Goal: Use online tool/utility

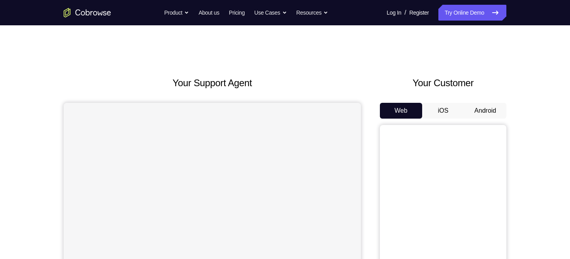
click at [488, 107] on button "Android" at bounding box center [485, 111] width 42 height 16
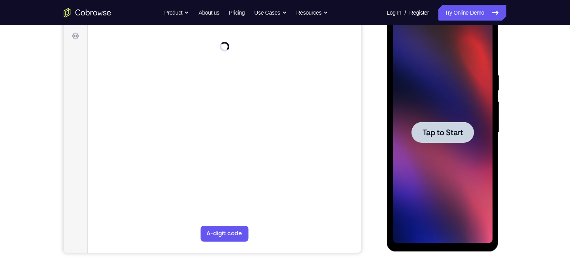
scroll to position [115, 0]
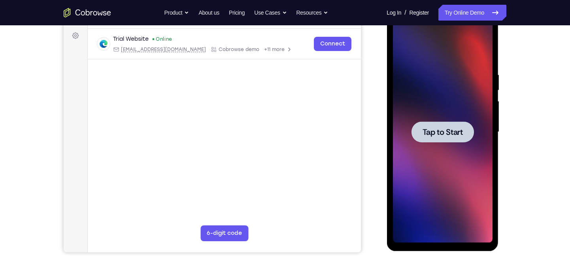
click at [437, 133] on span "Tap to Start" at bounding box center [442, 132] width 40 height 8
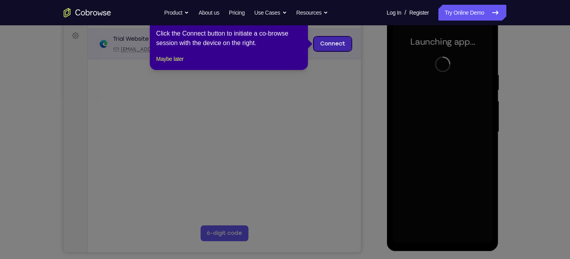
click at [329, 42] on link "Connect" at bounding box center [333, 44] width 38 height 14
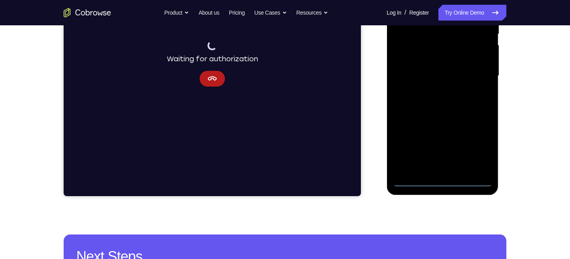
scroll to position [172, 0]
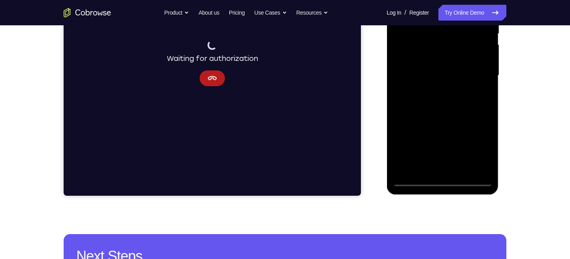
click at [443, 180] on div at bounding box center [443, 75] width 100 height 221
click at [477, 150] on div at bounding box center [443, 75] width 100 height 221
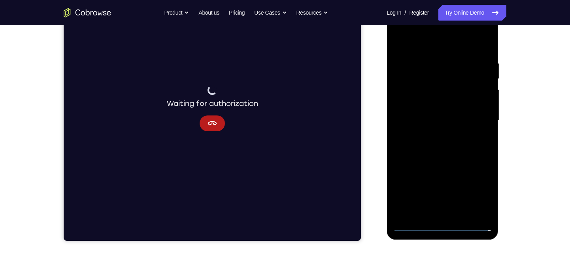
scroll to position [127, 0]
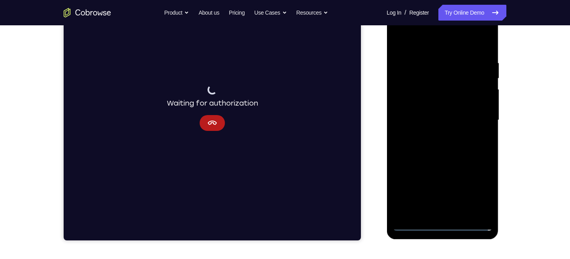
click at [402, 31] on div at bounding box center [443, 119] width 100 height 221
click at [473, 116] on div at bounding box center [443, 119] width 100 height 221
click at [433, 136] on div at bounding box center [443, 119] width 100 height 221
click at [418, 108] on div at bounding box center [443, 119] width 100 height 221
click at [408, 90] on div at bounding box center [443, 119] width 100 height 221
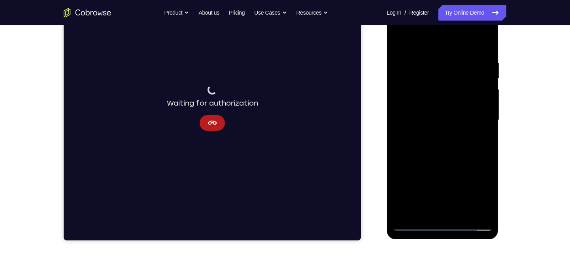
click at [420, 129] on div at bounding box center [443, 119] width 100 height 221
click at [404, 119] on div at bounding box center [443, 119] width 100 height 221
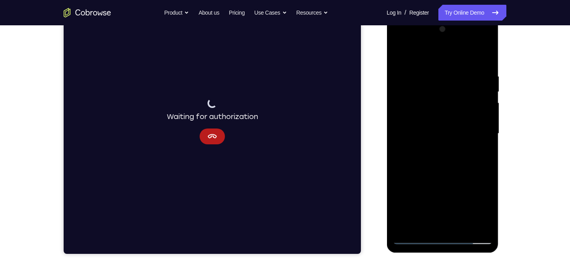
scroll to position [113, 0]
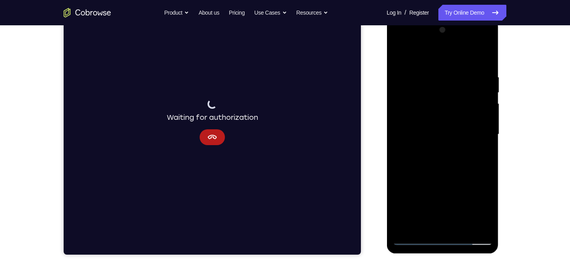
click at [417, 160] on div at bounding box center [443, 134] width 100 height 221
click at [416, 130] on div at bounding box center [443, 134] width 100 height 221
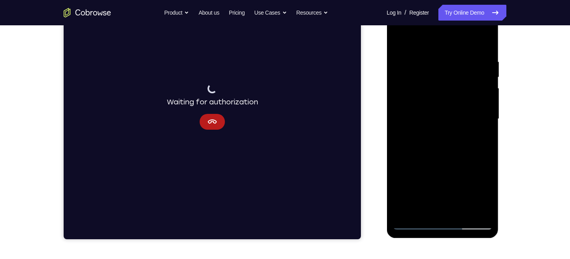
scroll to position [125, 0]
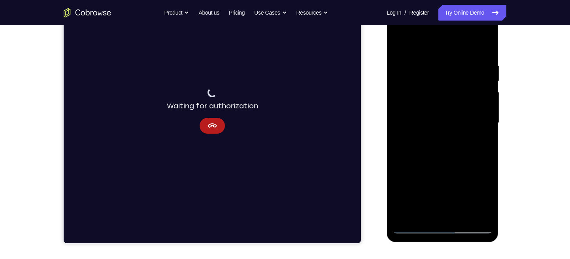
click at [431, 147] on div at bounding box center [443, 122] width 100 height 221
drag, startPoint x: 442, startPoint y: 81, endPoint x: 443, endPoint y: 69, distance: 12.3
click at [443, 69] on div at bounding box center [443, 122] width 100 height 221
click at [437, 149] on div at bounding box center [443, 122] width 100 height 221
click at [450, 158] on div at bounding box center [443, 122] width 100 height 221
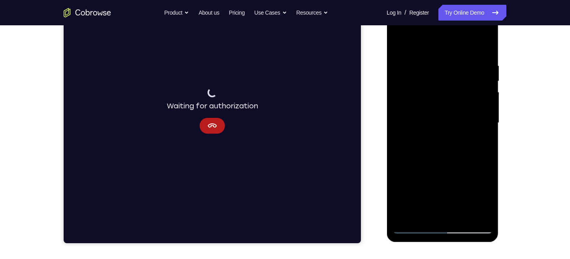
click at [487, 41] on div at bounding box center [443, 122] width 100 height 221
click at [398, 43] on div at bounding box center [443, 122] width 100 height 221
drag, startPoint x: 428, startPoint y: 119, endPoint x: 429, endPoint y: 106, distance: 13.5
click at [429, 106] on div at bounding box center [443, 122] width 100 height 221
drag, startPoint x: 429, startPoint y: 106, endPoint x: 431, endPoint y: 84, distance: 21.4
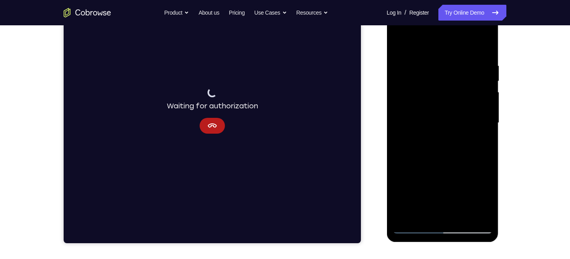
click at [431, 84] on div at bounding box center [443, 122] width 100 height 221
click at [429, 97] on div at bounding box center [443, 122] width 100 height 221
click at [486, 125] on div at bounding box center [443, 122] width 100 height 221
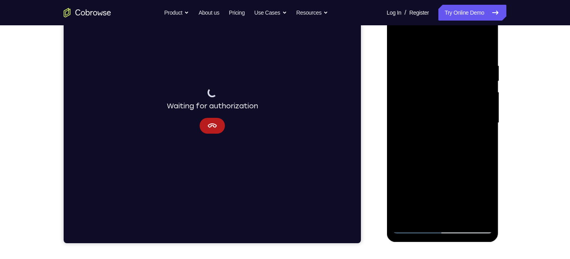
click at [486, 125] on div at bounding box center [443, 122] width 100 height 221
click at [410, 194] on div at bounding box center [443, 122] width 100 height 221
click at [429, 187] on div at bounding box center [443, 122] width 100 height 221
click at [464, 156] on div at bounding box center [443, 122] width 100 height 221
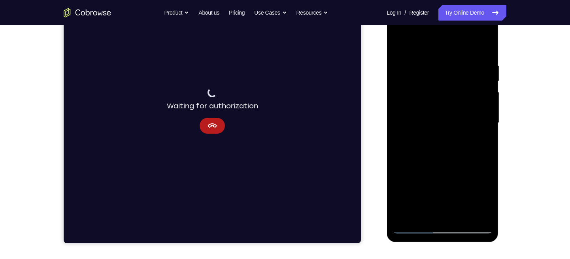
click at [475, 157] on div at bounding box center [443, 122] width 100 height 221
click at [480, 121] on div at bounding box center [443, 122] width 100 height 221
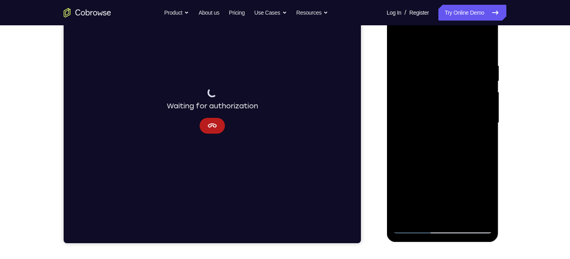
click at [398, 42] on div at bounding box center [443, 122] width 100 height 221
drag, startPoint x: 421, startPoint y: 118, endPoint x: 422, endPoint y: 94, distance: 24.1
click at [422, 94] on div at bounding box center [443, 122] width 100 height 221
drag, startPoint x: 422, startPoint y: 94, endPoint x: 429, endPoint y: 67, distance: 28.3
click at [429, 67] on div at bounding box center [443, 122] width 100 height 221
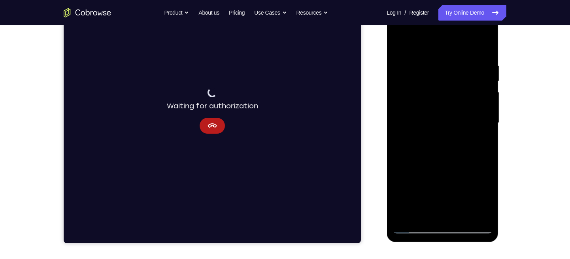
click at [461, 214] on div at bounding box center [443, 122] width 100 height 221
click at [433, 162] on div at bounding box center [443, 122] width 100 height 221
click at [401, 43] on div at bounding box center [443, 122] width 100 height 221
click at [428, 58] on div at bounding box center [443, 122] width 100 height 221
click at [476, 91] on div at bounding box center [443, 122] width 100 height 221
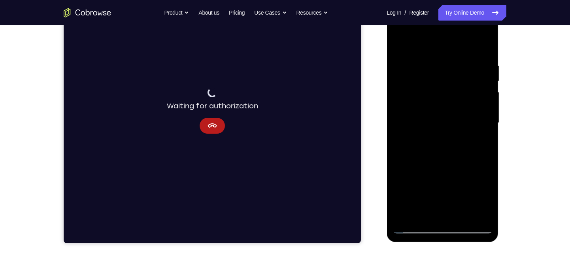
click at [481, 74] on div at bounding box center [443, 122] width 100 height 221
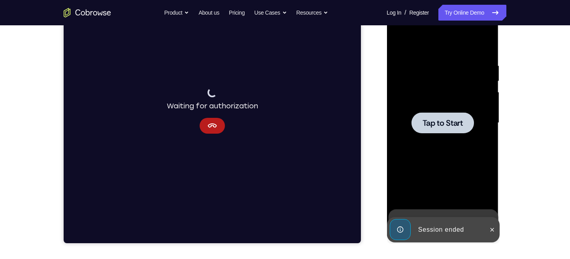
click at [478, 107] on div at bounding box center [443, 122] width 100 height 221
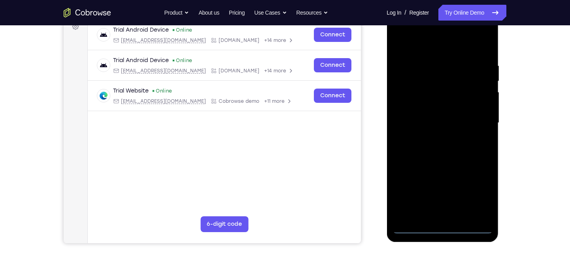
click at [442, 228] on div at bounding box center [443, 122] width 100 height 221
click at [480, 186] on div at bounding box center [443, 122] width 100 height 221
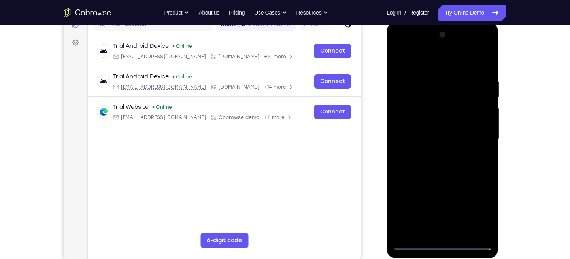
scroll to position [108, 0]
click at [473, 211] on div at bounding box center [443, 139] width 100 height 221
click at [399, 47] on div at bounding box center [443, 139] width 100 height 221
click at [478, 142] on div at bounding box center [443, 139] width 100 height 221
click at [433, 152] on div at bounding box center [443, 139] width 100 height 221
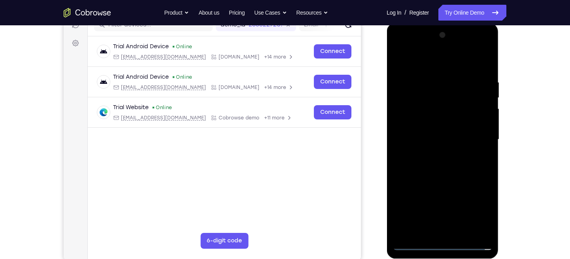
click at [422, 127] on div at bounding box center [443, 139] width 100 height 221
drag, startPoint x: 405, startPoint y: 122, endPoint x: 405, endPoint y: 101, distance: 21.0
click at [405, 101] on div at bounding box center [443, 139] width 100 height 221
click at [425, 136] on div at bounding box center [443, 139] width 100 height 221
click at [429, 165] on div at bounding box center [443, 139] width 100 height 221
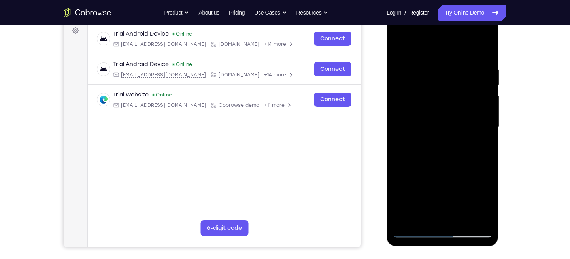
scroll to position [118, 0]
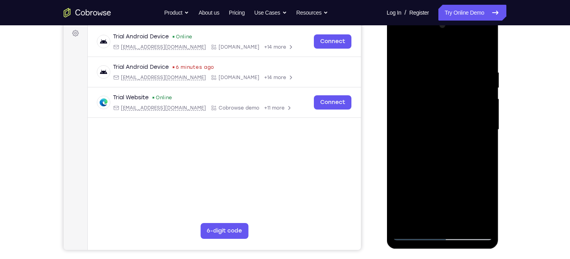
click at [434, 75] on div at bounding box center [443, 129] width 100 height 221
click at [484, 95] on div at bounding box center [443, 129] width 100 height 221
click at [477, 81] on div at bounding box center [443, 129] width 100 height 221
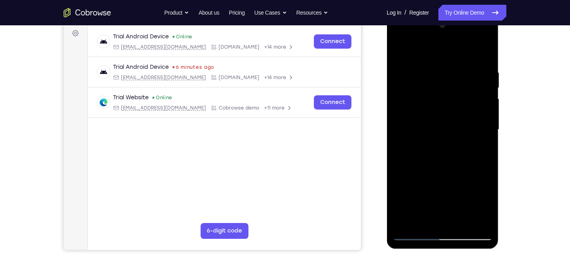
click at [486, 74] on div at bounding box center [443, 129] width 100 height 221
click at [483, 72] on div at bounding box center [443, 129] width 100 height 221
click at [480, 72] on div at bounding box center [443, 129] width 100 height 221
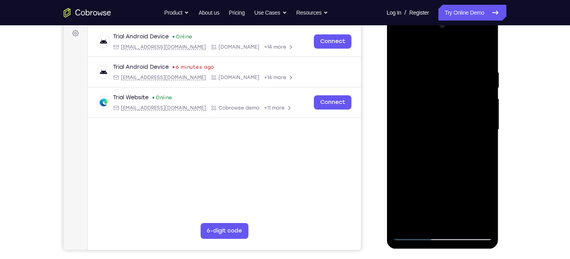
click at [480, 72] on div at bounding box center [443, 129] width 100 height 221
click at [480, 64] on div at bounding box center [443, 129] width 100 height 221
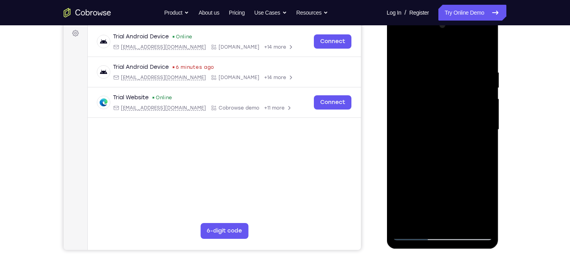
click at [480, 64] on div at bounding box center [443, 129] width 100 height 221
click at [482, 47] on div at bounding box center [443, 129] width 100 height 221
click at [405, 220] on div at bounding box center [443, 129] width 100 height 221
click at [464, 222] on div at bounding box center [443, 129] width 100 height 221
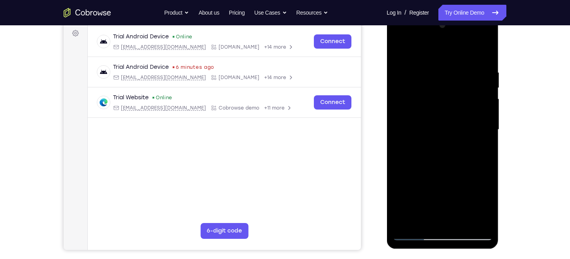
click at [452, 169] on div at bounding box center [443, 129] width 100 height 221
click at [399, 48] on div at bounding box center [443, 129] width 100 height 221
click at [487, 49] on div at bounding box center [443, 129] width 100 height 221
click at [476, 97] on div at bounding box center [443, 129] width 100 height 221
click at [399, 49] on div at bounding box center [443, 129] width 100 height 221
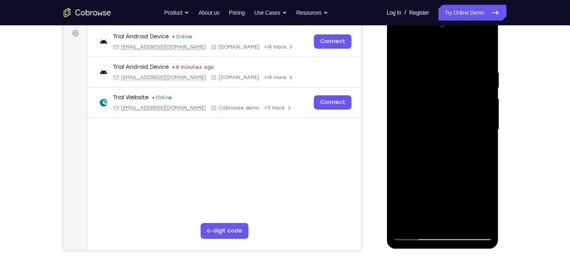
click at [405, 222] on div at bounding box center [443, 129] width 100 height 221
click at [395, 36] on div at bounding box center [443, 129] width 100 height 221
click at [406, 110] on div at bounding box center [443, 129] width 100 height 221
click at [428, 129] on div at bounding box center [443, 129] width 100 height 221
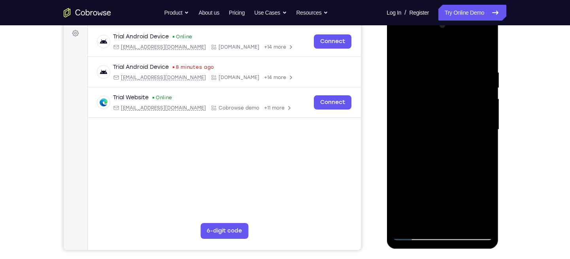
click at [419, 125] on div at bounding box center [443, 129] width 100 height 221
click at [411, 137] on div at bounding box center [443, 129] width 100 height 221
click at [426, 168] on div at bounding box center [443, 129] width 100 height 221
click at [439, 105] on div at bounding box center [443, 129] width 100 height 221
drag, startPoint x: 444, startPoint y: 167, endPoint x: 443, endPoint y: 142, distance: 25.3
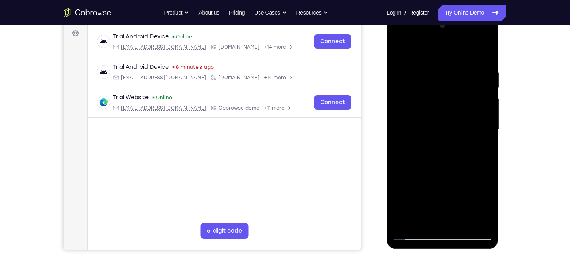
click at [443, 142] on div at bounding box center [443, 129] width 100 height 221
click at [435, 214] on div at bounding box center [443, 129] width 100 height 221
click at [422, 215] on div at bounding box center [443, 129] width 100 height 221
click at [437, 218] on div at bounding box center [443, 129] width 100 height 221
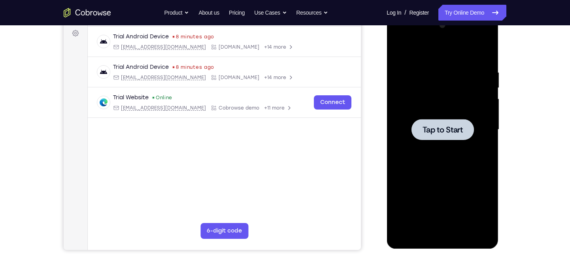
click at [424, 122] on div at bounding box center [442, 129] width 62 height 21
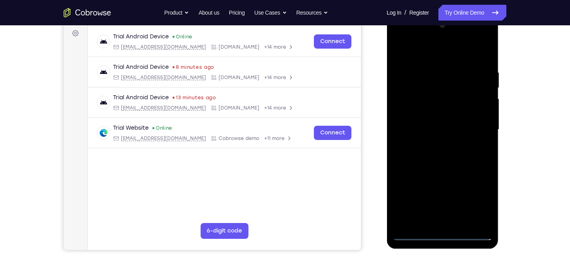
click at [444, 231] on div at bounding box center [443, 129] width 100 height 221
click at [442, 233] on div at bounding box center [443, 129] width 100 height 221
click at [484, 197] on div at bounding box center [443, 129] width 100 height 221
click at [403, 38] on div at bounding box center [443, 129] width 100 height 221
click at [408, 107] on div at bounding box center [443, 129] width 100 height 221
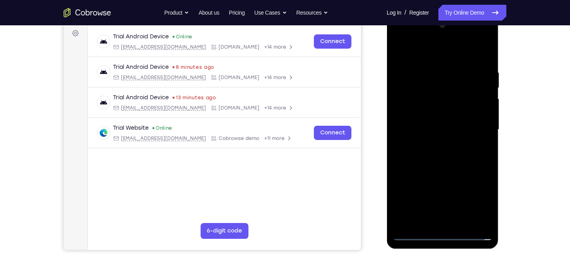
click at [436, 129] on div at bounding box center [443, 129] width 100 height 221
click at [418, 121] on div at bounding box center [443, 129] width 100 height 221
click at [405, 143] on div at bounding box center [443, 129] width 100 height 221
click at [433, 172] on div at bounding box center [443, 129] width 100 height 221
click at [434, 102] on div at bounding box center [443, 129] width 100 height 221
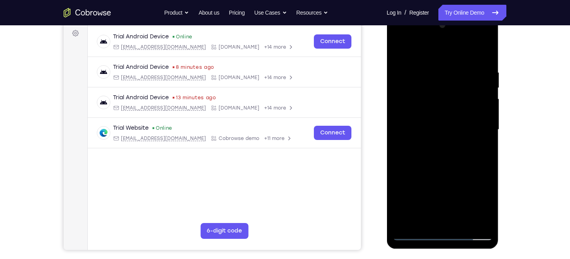
drag, startPoint x: 429, startPoint y: 167, endPoint x: 418, endPoint y: 123, distance: 44.8
click at [418, 123] on div at bounding box center [443, 129] width 100 height 221
click at [410, 216] on div at bounding box center [443, 129] width 100 height 221
click at [408, 113] on div at bounding box center [443, 129] width 100 height 221
click at [416, 148] on div at bounding box center [443, 129] width 100 height 221
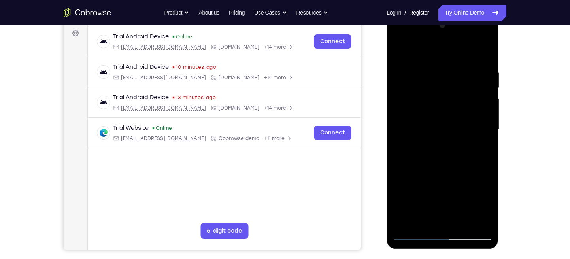
click at [418, 61] on div at bounding box center [443, 129] width 100 height 221
click at [401, 50] on div at bounding box center [443, 129] width 100 height 221
drag, startPoint x: 444, startPoint y: 141, endPoint x: 447, endPoint y: 91, distance: 49.9
click at [447, 91] on div at bounding box center [443, 129] width 100 height 221
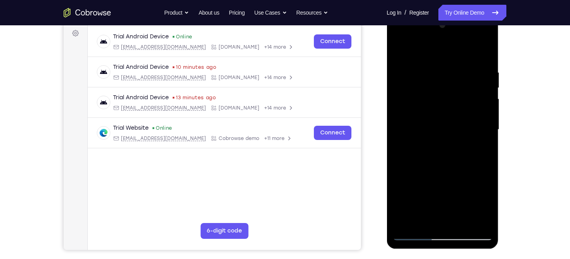
click at [398, 50] on div at bounding box center [443, 129] width 100 height 221
click at [403, 105] on div at bounding box center [443, 129] width 100 height 221
click at [440, 96] on div at bounding box center [443, 129] width 100 height 221
click at [396, 220] on div at bounding box center [443, 129] width 100 height 221
click at [395, 49] on div at bounding box center [443, 129] width 100 height 221
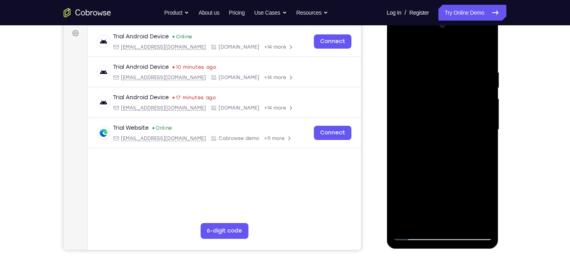
click at [398, 53] on div at bounding box center [443, 129] width 100 height 221
click at [419, 78] on div at bounding box center [443, 129] width 100 height 221
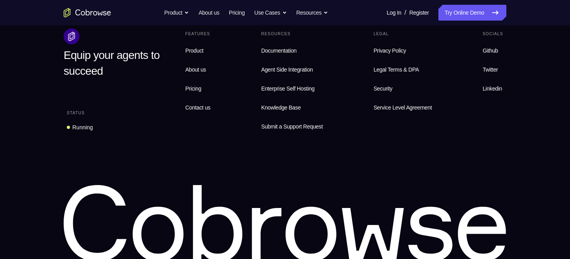
scroll to position [597, 0]
